Goal: Task Accomplishment & Management: Complete application form

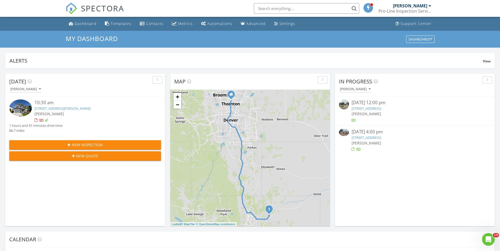
click at [64, 108] on link "[STREET_ADDRESS][PERSON_NAME]" at bounding box center [63, 108] width 56 height 5
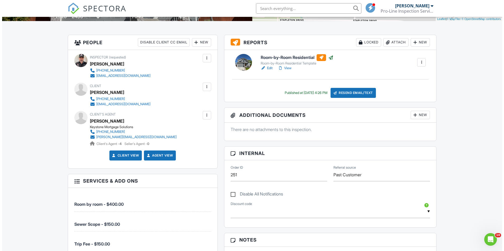
scroll to position [132, 0]
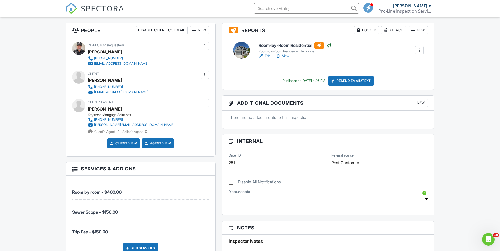
click at [206, 105] on div at bounding box center [204, 103] width 5 height 5
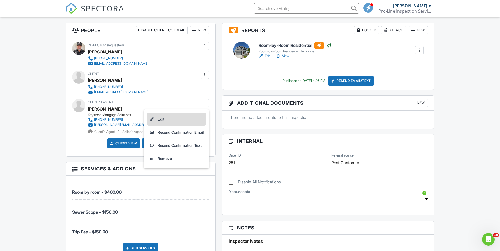
click at [176, 119] on li "Edit" at bounding box center [176, 119] width 59 height 13
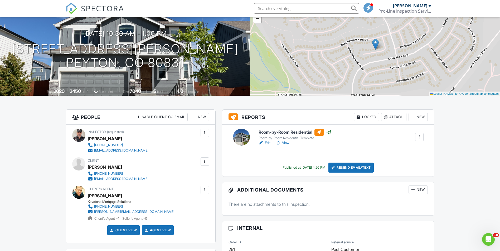
scroll to position [53, 0]
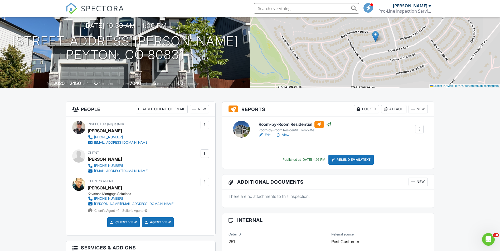
click at [290, 123] on h6 "Room-by-Room Residential" at bounding box center [294, 124] width 73 height 7
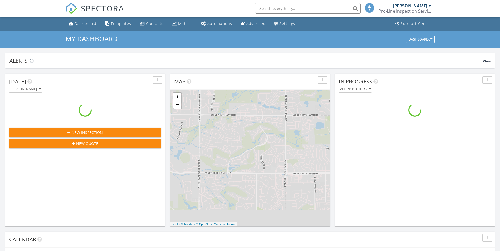
scroll to position [488, 508]
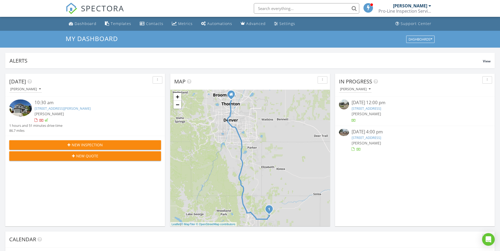
click at [68, 107] on link "12738 Winding Glen Ln , Peyton, CO 80831" at bounding box center [63, 108] width 56 height 5
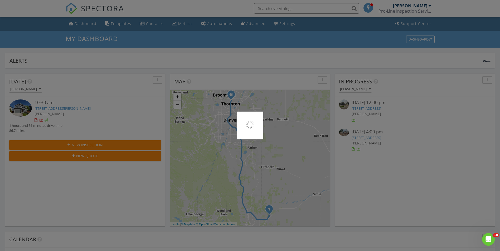
scroll to position [0, 0]
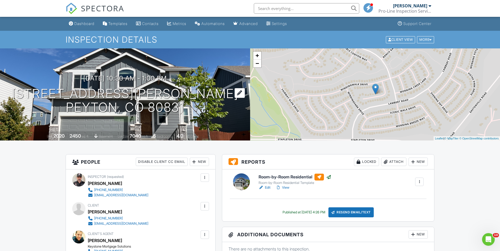
click at [132, 93] on h1 "12738 Winding Glen Ln Peyton, CO 80831" at bounding box center [125, 101] width 226 height 28
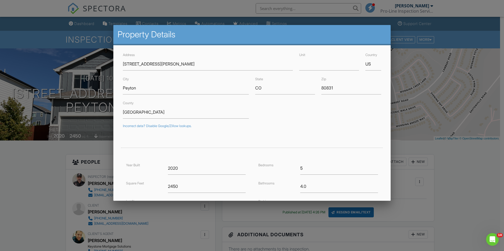
click at [46, 39] on div at bounding box center [252, 131] width 504 height 314
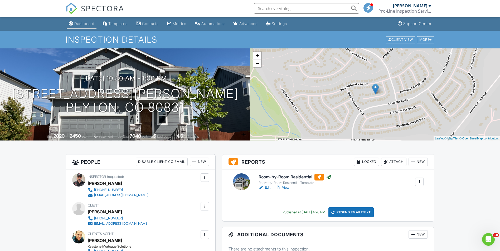
click at [88, 23] on div "Dashboard" at bounding box center [84, 23] width 20 height 4
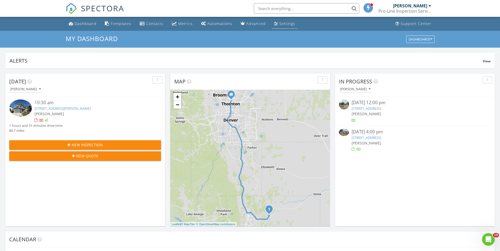
click at [279, 21] on div "Settings" at bounding box center [287, 23] width 16 height 5
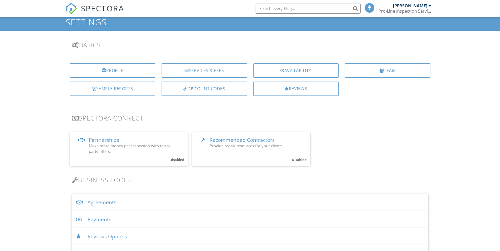
scroll to position [53, 0]
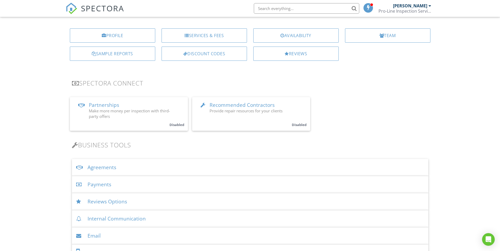
click at [112, 169] on div "Agreements" at bounding box center [250, 167] width 356 height 17
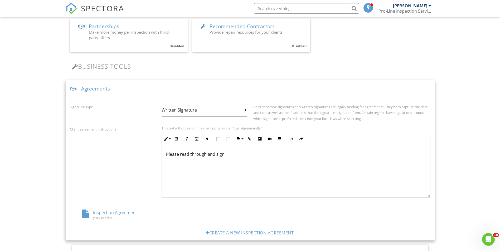
scroll to position [158, 0]
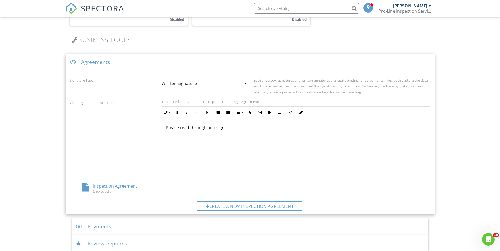
click at [114, 185] on div "Inspection Agreement (click to edit)" at bounding box center [130, 188] width 120 height 10
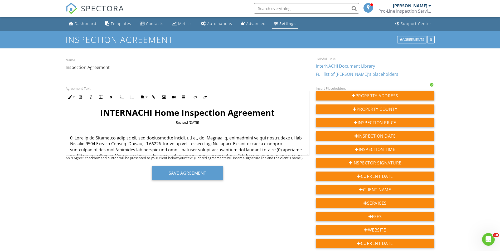
click at [169, 144] on p at bounding box center [187, 185] width 235 height 100
click at [124, 185] on div "Agreement Text Inline Style XLarge Large Normal Small Light Small/Light Bold It…" at bounding box center [249, 241] width 375 height 312
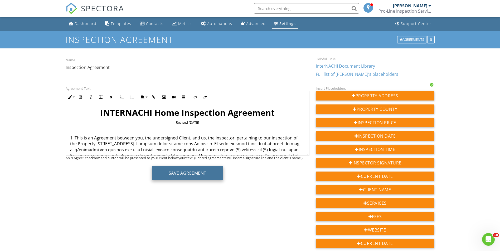
click at [183, 171] on button "Save Agreement" at bounding box center [187, 173] width 71 height 14
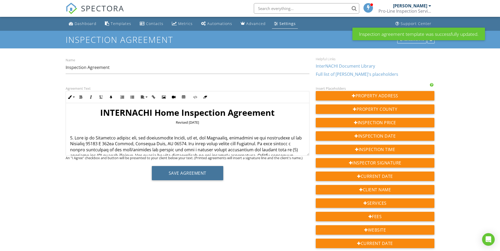
click at [183, 171] on button "Save Agreement" at bounding box center [187, 173] width 71 height 14
click at [84, 24] on div "Dashboard" at bounding box center [86, 23] width 22 height 5
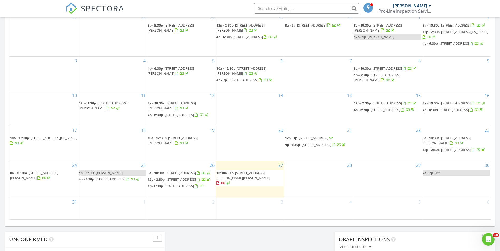
scroll to position [290, 0]
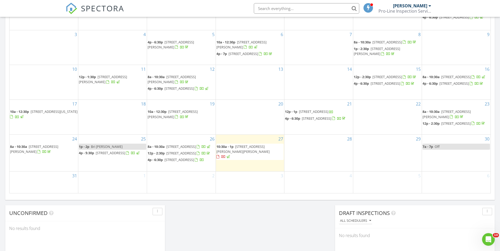
click at [305, 139] on div "28" at bounding box center [318, 153] width 68 height 37
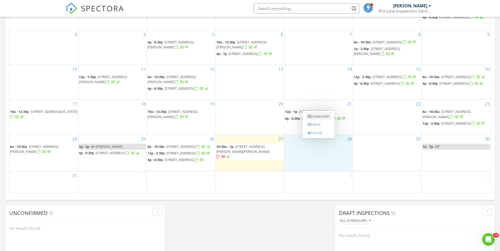
click at [322, 118] on link "Inspection" at bounding box center [318, 116] width 27 height 8
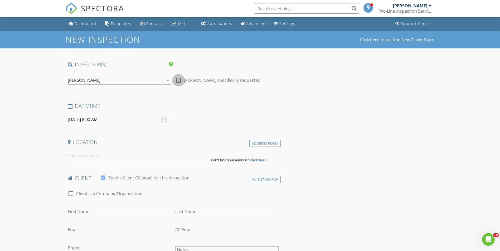
click at [178, 82] on div at bounding box center [178, 80] width 9 height 9
checkbox input "true"
click at [106, 155] on input at bounding box center [137, 155] width 139 height 13
paste input "14813 E 119th Avenue, Commerce City, CO 80603"
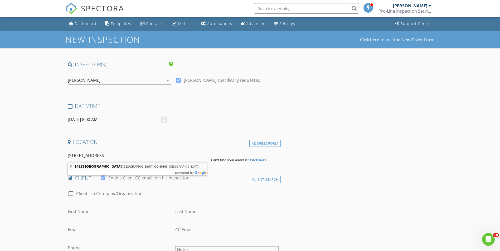
type input "14813 East 119th Avenue, Commerce City, CO 80603, USA"
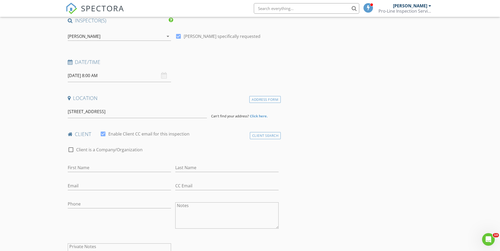
scroll to position [53, 0]
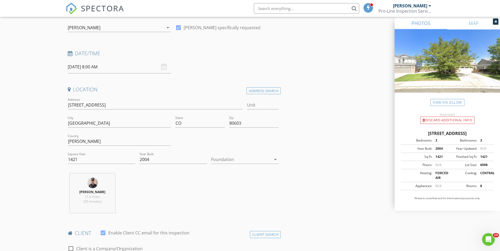
click at [275, 161] on icon "arrow_drop_down" at bounding box center [275, 159] width 6 height 6
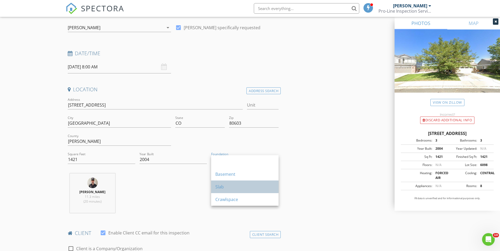
click at [233, 188] on div "Slab" at bounding box center [244, 187] width 59 height 6
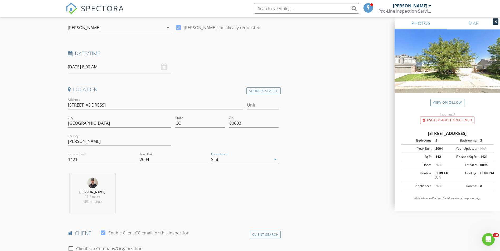
click at [217, 191] on div "Martin E Martinez 11.3 miles (20 minutes)" at bounding box center [173, 196] width 215 height 44
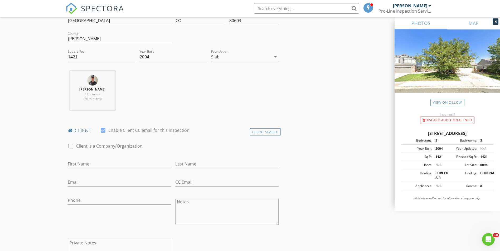
scroll to position [158, 0]
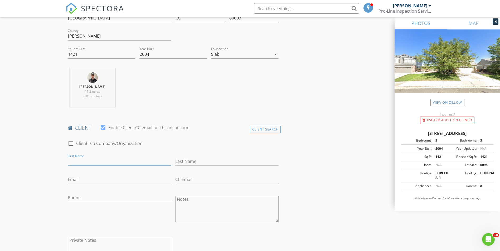
click at [115, 163] on input "First Name" at bounding box center [119, 161] width 103 height 9
type input "Gerardo"
type input "Castro"
click at [109, 183] on input "Email" at bounding box center [119, 179] width 103 height 9
click at [105, 200] on input "Phone" at bounding box center [119, 198] width 103 height 9
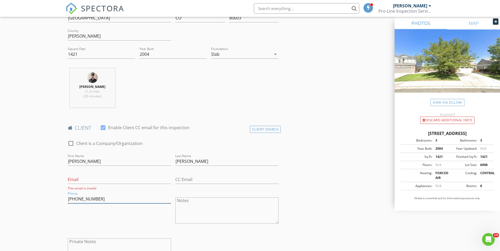
type input "720-309-8718"
drag, startPoint x: 119, startPoint y: 220, endPoint x: 120, endPoint y: 218, distance: 2.8
click at [119, 220] on div "Phone 720-309-8718" at bounding box center [119, 211] width 107 height 41
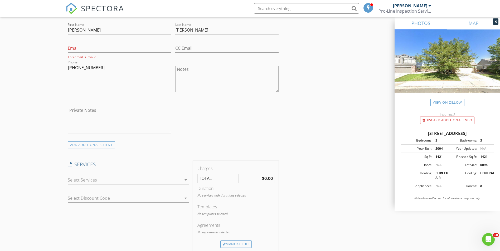
scroll to position [290, 0]
click at [127, 179] on div at bounding box center [125, 180] width 114 height 8
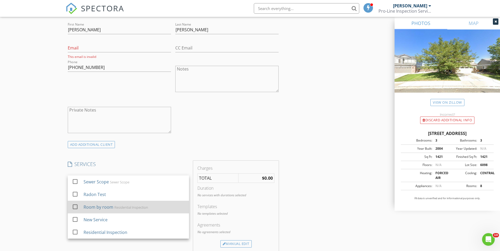
click at [130, 209] on div "Residential Inspection" at bounding box center [131, 207] width 34 height 4
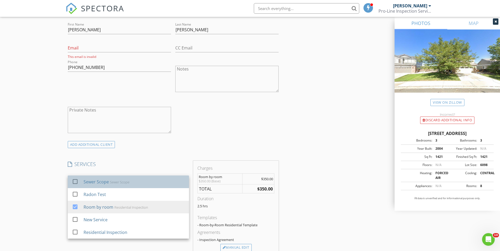
click at [131, 184] on div "Sewer Scope Sewer Scope" at bounding box center [133, 182] width 101 height 11
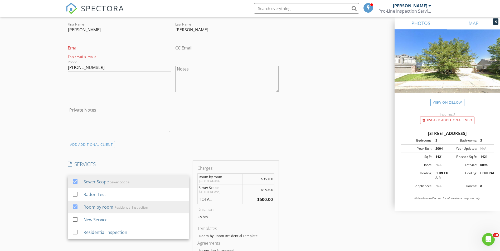
click at [281, 144] on div "INSPECTOR(S) check_box Martin E Martinez PRIMARY Martin E Martinez arrow_drop_d…" at bounding box center [250, 211] width 369 height 880
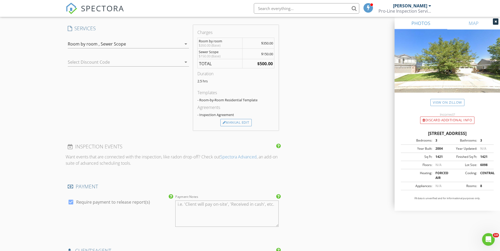
scroll to position [448, 0]
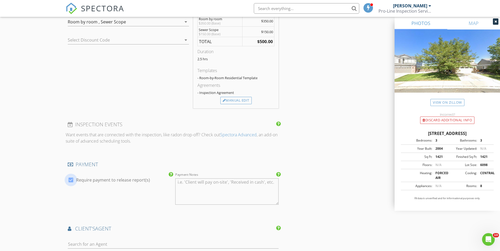
drag, startPoint x: 70, startPoint y: 178, endPoint x: 81, endPoint y: 178, distance: 10.5
click at [70, 178] on div at bounding box center [70, 180] width 9 height 9
checkbox input "false"
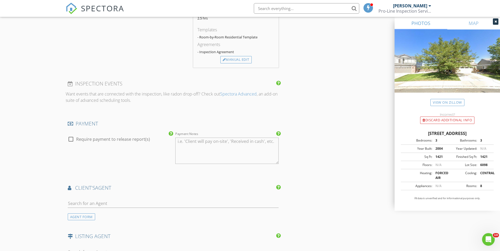
scroll to position [553, 0]
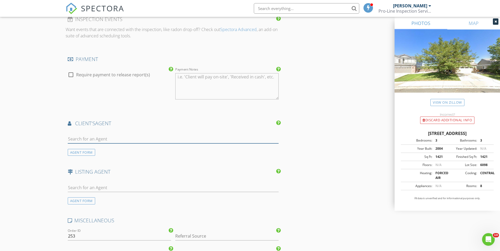
click at [95, 136] on input "text" at bounding box center [173, 139] width 211 height 9
type input "Laura"
click at [110, 154] on div "Keller Williams Trilogy" at bounding box center [101, 154] width 36 height 4
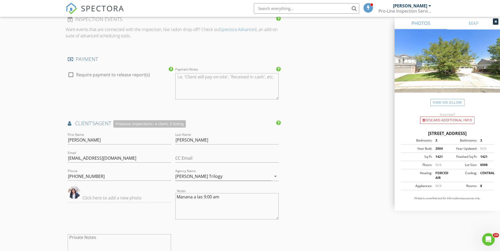
click at [206, 197] on textarea "Manana a las 9:00 am" at bounding box center [226, 206] width 103 height 26
drag, startPoint x: 225, startPoint y: 197, endPoint x: 173, endPoint y: 197, distance: 51.9
click at [173, 197] on div "First Name Laura Last Name Dominguez Email lauradgz@kw.com CC Email Phone 720-8…" at bounding box center [173, 200] width 215 height 137
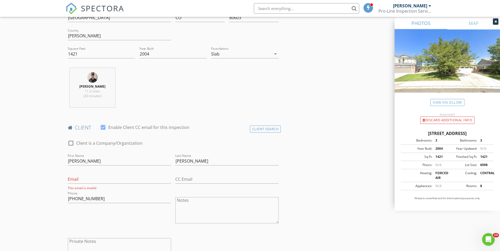
scroll to position [158, 0]
type textarea "Manana a las 8:00 am"
click at [219, 210] on textarea "Notes" at bounding box center [226, 211] width 103 height 26
paste textarea "Manana a las 8:00 am"
type textarea "Manana a las 8:00 am"
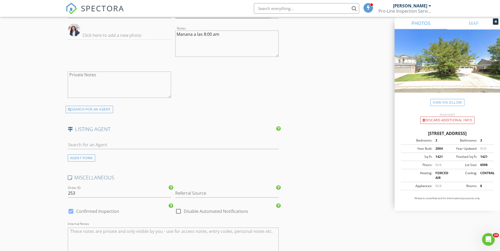
scroll to position [764, 0]
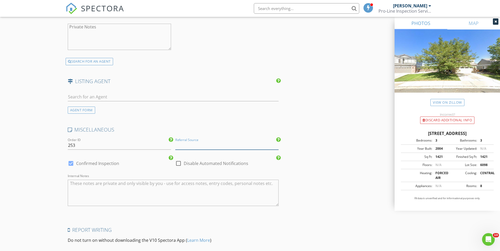
click at [230, 147] on input "Referral Source" at bounding box center [226, 145] width 103 height 9
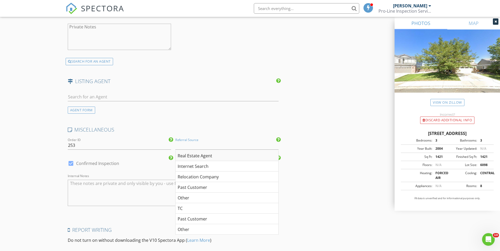
click at [212, 156] on div "Real Estate Agent" at bounding box center [226, 156] width 103 height 11
type input "Real Estate Agent"
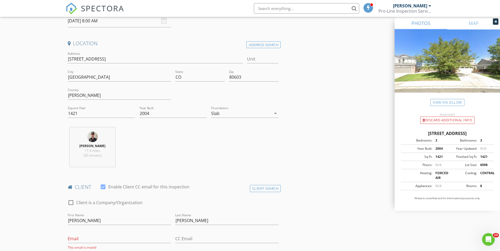
scroll to position [5, 0]
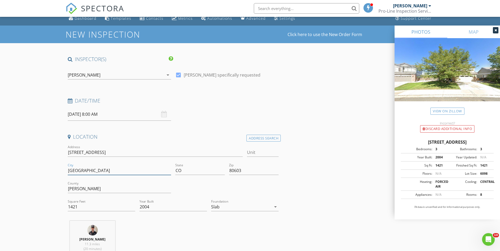
drag, startPoint x: 100, startPoint y: 172, endPoint x: 28, endPoint y: 172, distance: 72.2
type input "Commerce City"
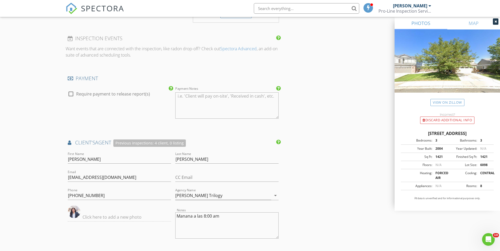
scroll to position [606, 0]
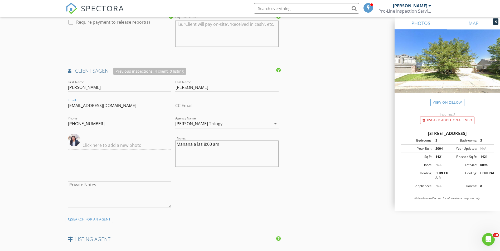
drag, startPoint x: 103, startPoint y: 106, endPoint x: 59, endPoint y: 109, distance: 44.6
drag, startPoint x: 95, startPoint y: 106, endPoint x: 317, endPoint y: 123, distance: 222.7
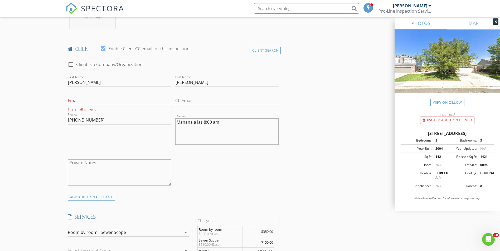
scroll to position [184, 0]
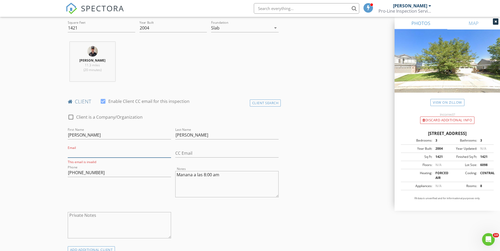
click at [87, 149] on input "Email" at bounding box center [119, 153] width 103 height 9
type input "[EMAIL_ADDRESS][DOMAIN_NAME]"
click at [111, 168] on div "Phone 720-309-8718" at bounding box center [119, 173] width 103 height 17
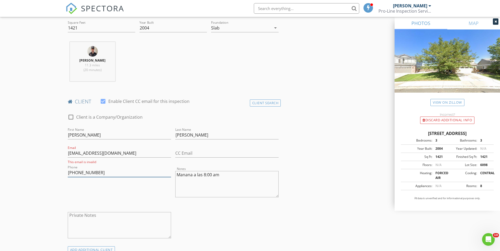
click at [109, 174] on input "[PHONE_NUMBER]" at bounding box center [119, 173] width 103 height 9
click at [108, 169] on input "[PHONE_NUMBER]" at bounding box center [119, 173] width 103 height 9
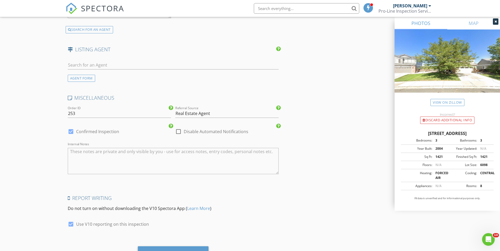
scroll to position [822, 0]
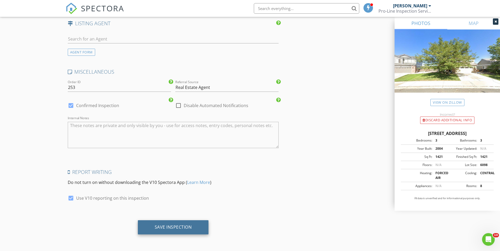
click at [172, 222] on div "Save Inspection" at bounding box center [173, 227] width 71 height 14
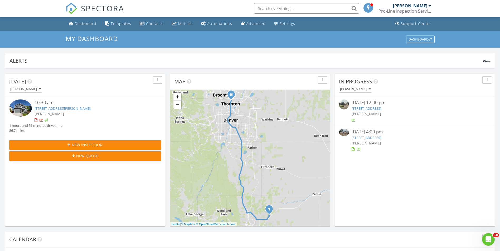
click at [381, 137] on link "7461 Locust St, Commerce City, CO 80022" at bounding box center [366, 137] width 30 height 5
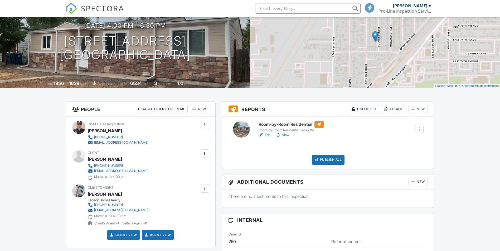
click at [285, 125] on h6 "Room-by-Room Residential" at bounding box center [290, 124] width 65 height 7
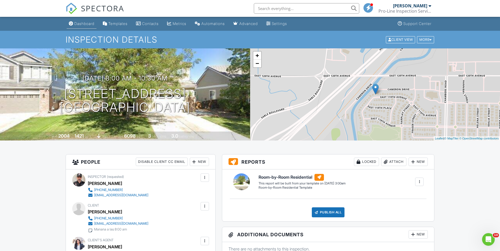
click at [81, 22] on div "Dashboard" at bounding box center [84, 23] width 20 height 4
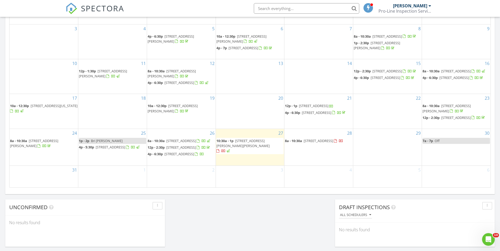
scroll to position [316, 0]
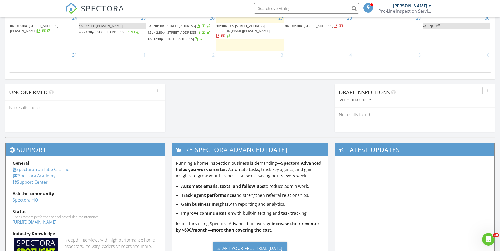
scroll to position [342, 0]
